Goal: Information Seeking & Learning: Learn about a topic

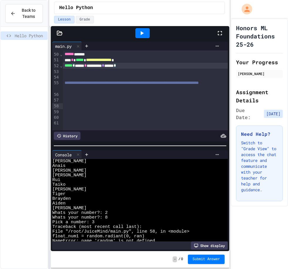
scroll to position [325, 0]
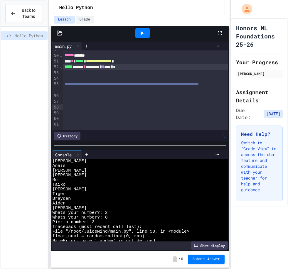
click at [143, 31] on icon at bounding box center [142, 33] width 3 height 4
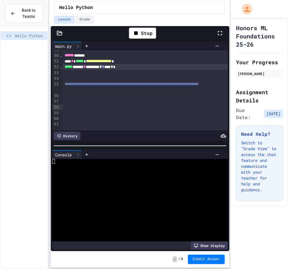
scroll to position [0, 0]
click at [101, 173] on div "Pick a number:" at bounding box center [136, 175] width 169 height 5
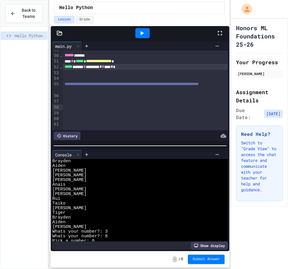
scroll to position [146, 0]
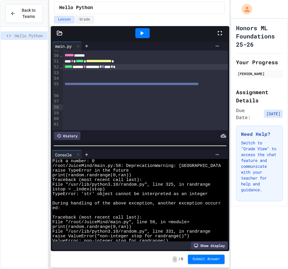
click at [148, 28] on div at bounding box center [142, 33] width 14 height 10
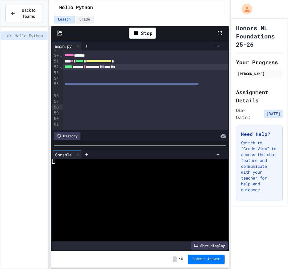
scroll to position [0, 0]
click at [149, 28] on div "Stop" at bounding box center [142, 33] width 27 height 11
click at [145, 30] on icon at bounding box center [141, 33] width 7 height 7
click at [100, 169] on div "hello" at bounding box center [136, 171] width 169 height 5
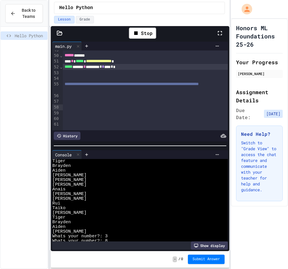
scroll to position [146, 0]
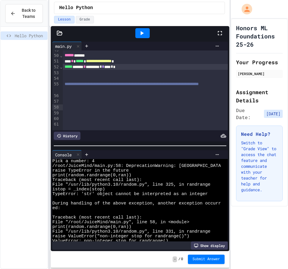
click at [78, 153] on icon at bounding box center [78, 155] width 4 height 4
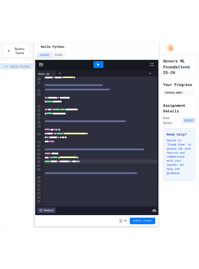
scroll to position [242, 0]
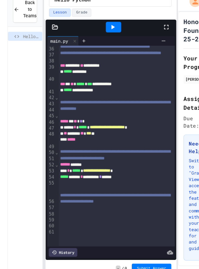
scroll to position [18, 0]
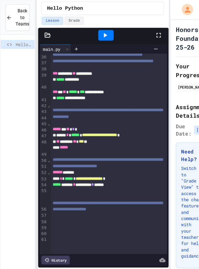
click at [152, 130] on div "**********" at bounding box center [102, 127] width 109 height 6
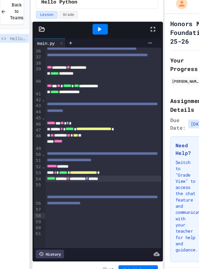
click at [133, 177] on div "**********" at bounding box center [102, 174] width 109 height 6
click at [124, 165] on div "****** ******" at bounding box center [102, 162] width 109 height 6
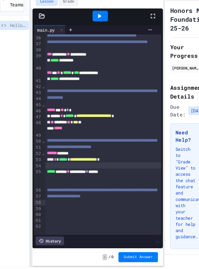
scroll to position [19, 0]
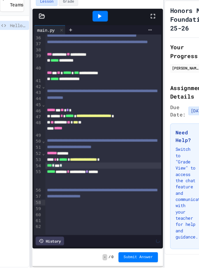
click at [50, 171] on span "***" at bounding box center [52, 173] width 5 height 4
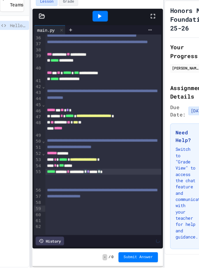
click at [50, 174] on div "*** * *** *****" at bounding box center [102, 174] width 109 height 6
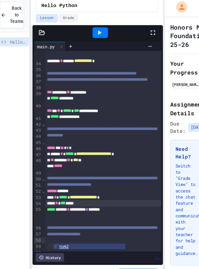
click at [95, 30] on icon at bounding box center [98, 33] width 7 height 7
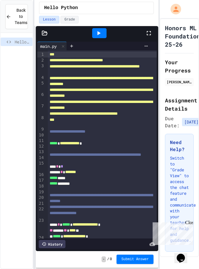
click at [98, 32] on icon at bounding box center [99, 33] width 3 height 4
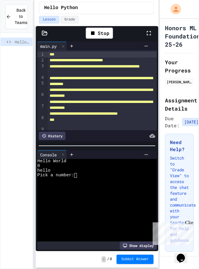
click at [87, 187] on div at bounding box center [94, 185] width 114 height 5
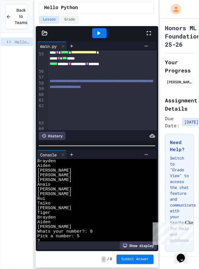
scroll to position [394, 0]
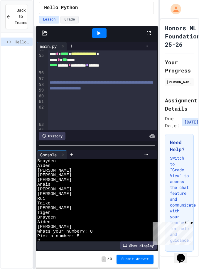
click at [58, 103] on div at bounding box center [102, 101] width 109 height 6
click at [100, 35] on icon at bounding box center [98, 33] width 7 height 7
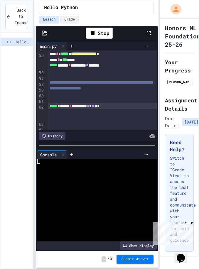
scroll to position [0, 0]
click at [110, 173] on div "hello" at bounding box center [94, 171] width 114 height 5
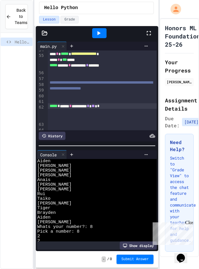
scroll to position [71, 0]
click at [100, 36] on div at bounding box center [99, 33] width 14 height 10
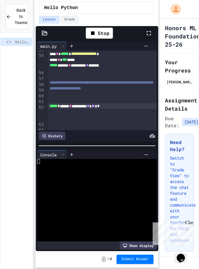
click at [102, 38] on div "Stop" at bounding box center [99, 33] width 33 height 17
click at [105, 178] on div "Pick a number:" at bounding box center [94, 175] width 114 height 5
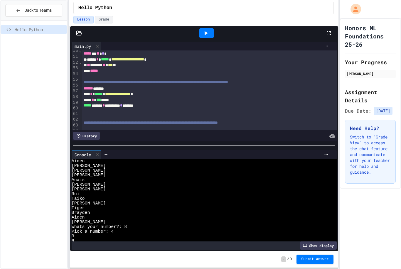
scroll to position [324, 0]
